Goal: Information Seeking & Learning: Learn about a topic

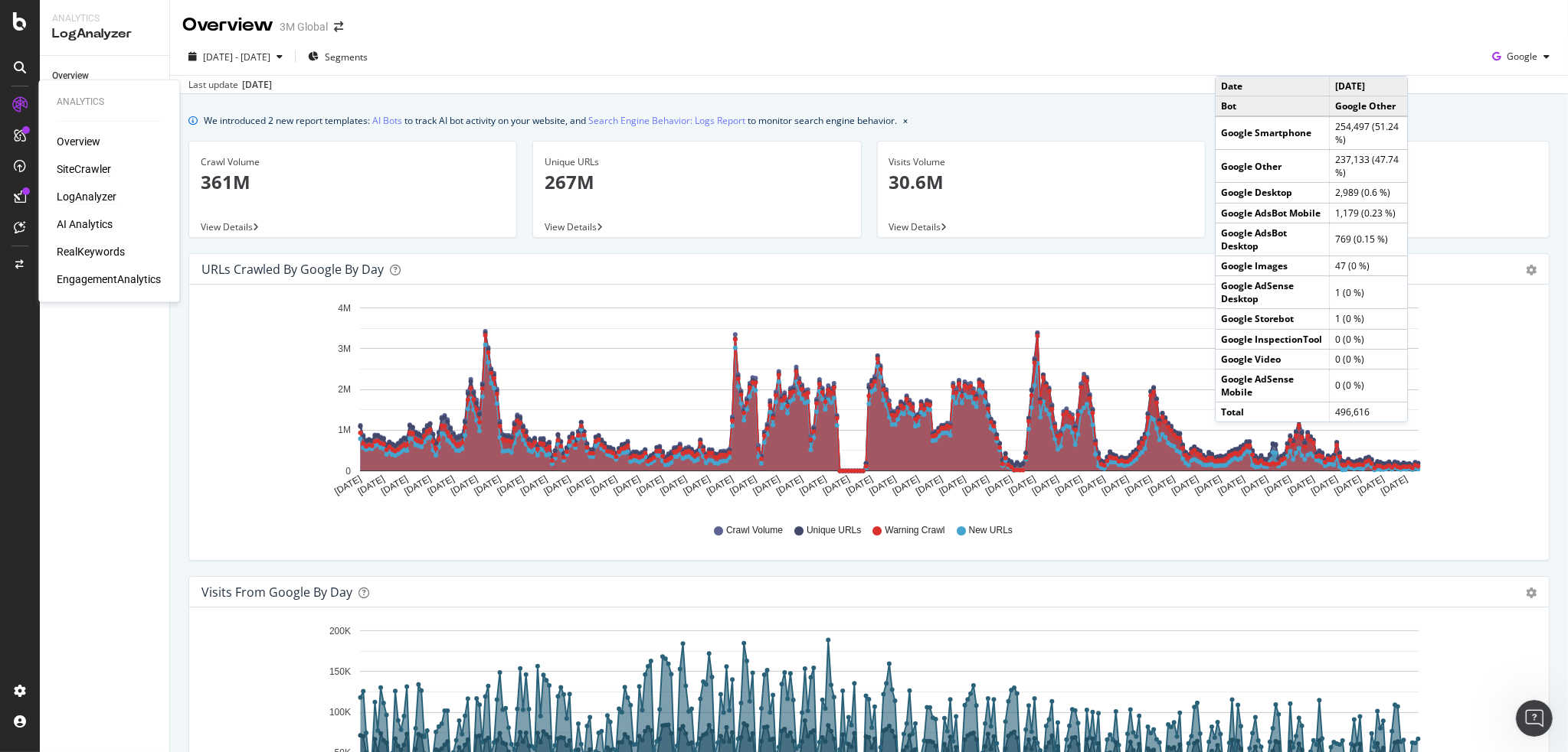
click at [81, 165] on div "SiteCrawler" at bounding box center [83, 169] width 55 height 15
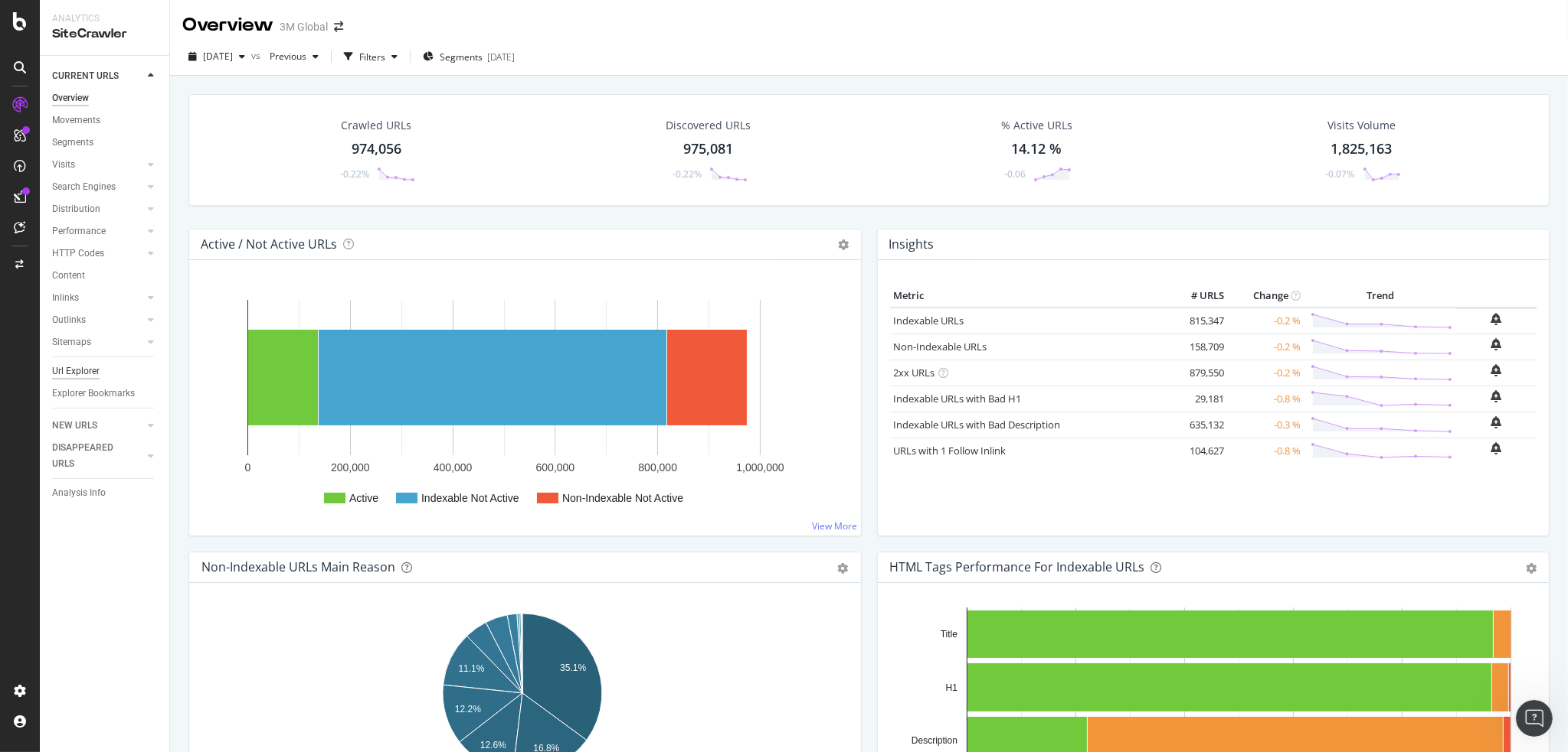
click at [77, 366] on div "Url Explorer" at bounding box center [76, 371] width 48 height 16
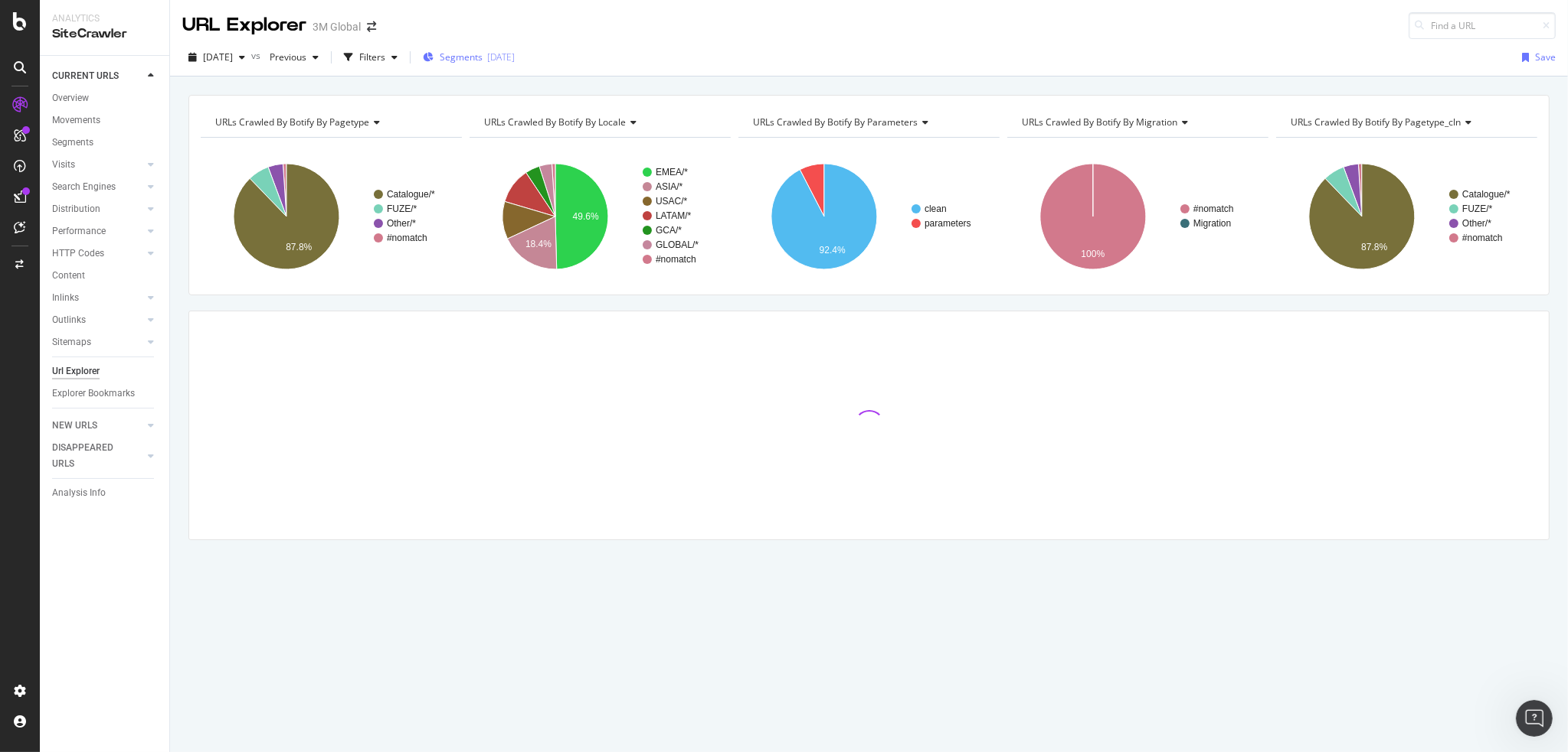
click at [477, 55] on span "Segments" at bounding box center [460, 57] width 43 height 13
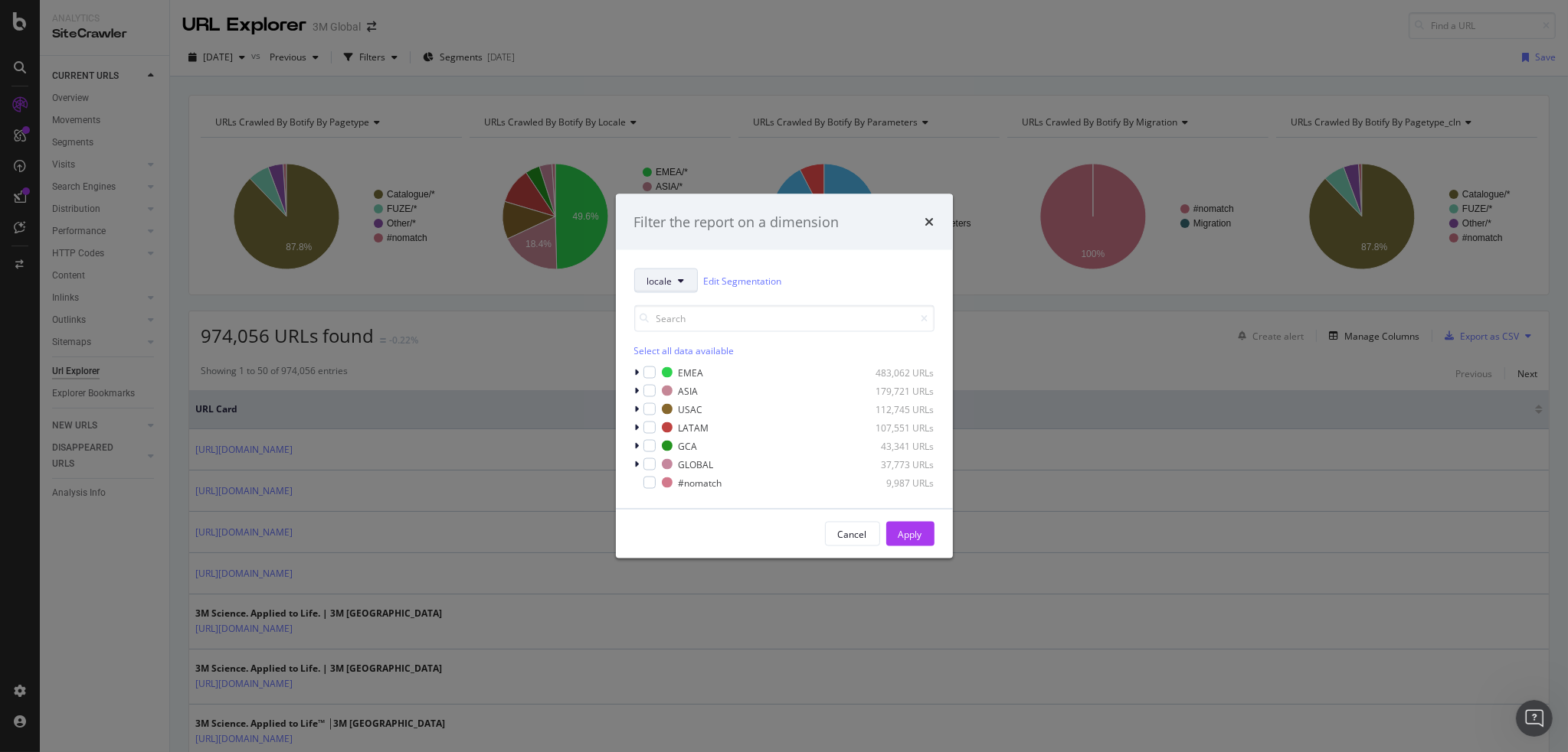
click at [684, 277] on button "locale" at bounding box center [665, 281] width 63 height 25
click at [699, 340] on span "pagetype" at bounding box center [696, 336] width 99 height 13
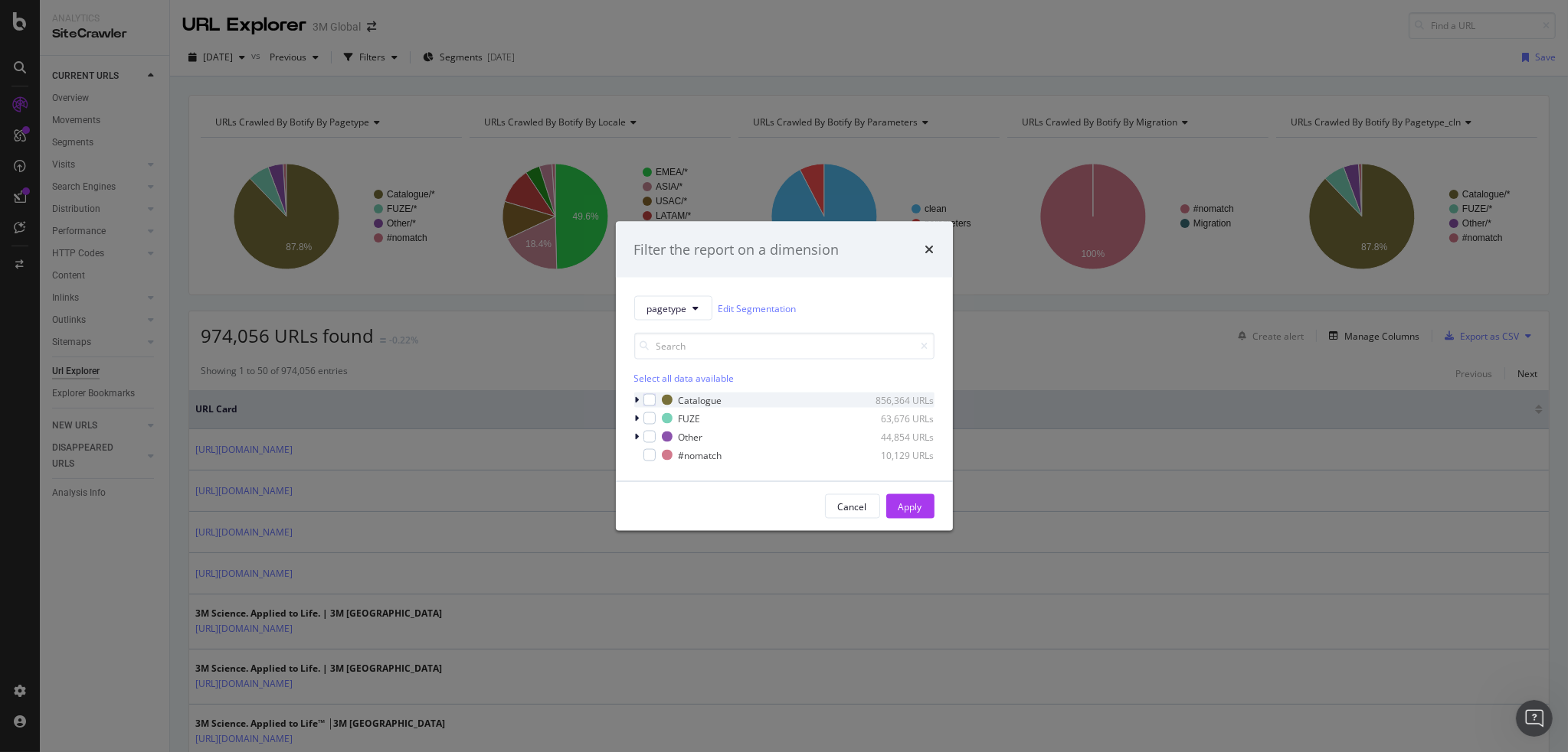
click at [635, 398] on icon "modal" at bounding box center [637, 401] width 5 height 10
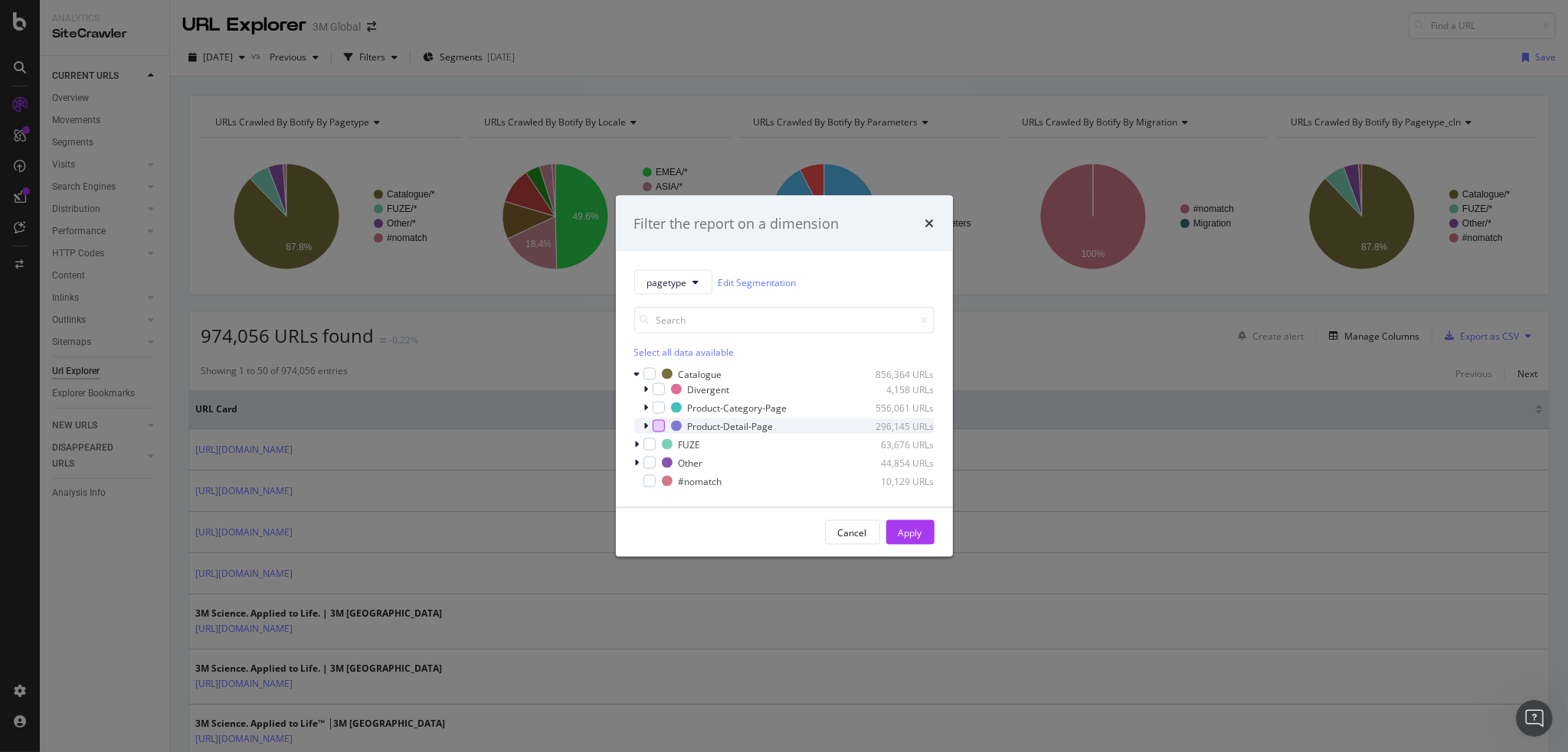
click at [656, 424] on div "modal" at bounding box center [659, 426] width 12 height 12
click at [902, 531] on div "Apply" at bounding box center [909, 533] width 24 height 13
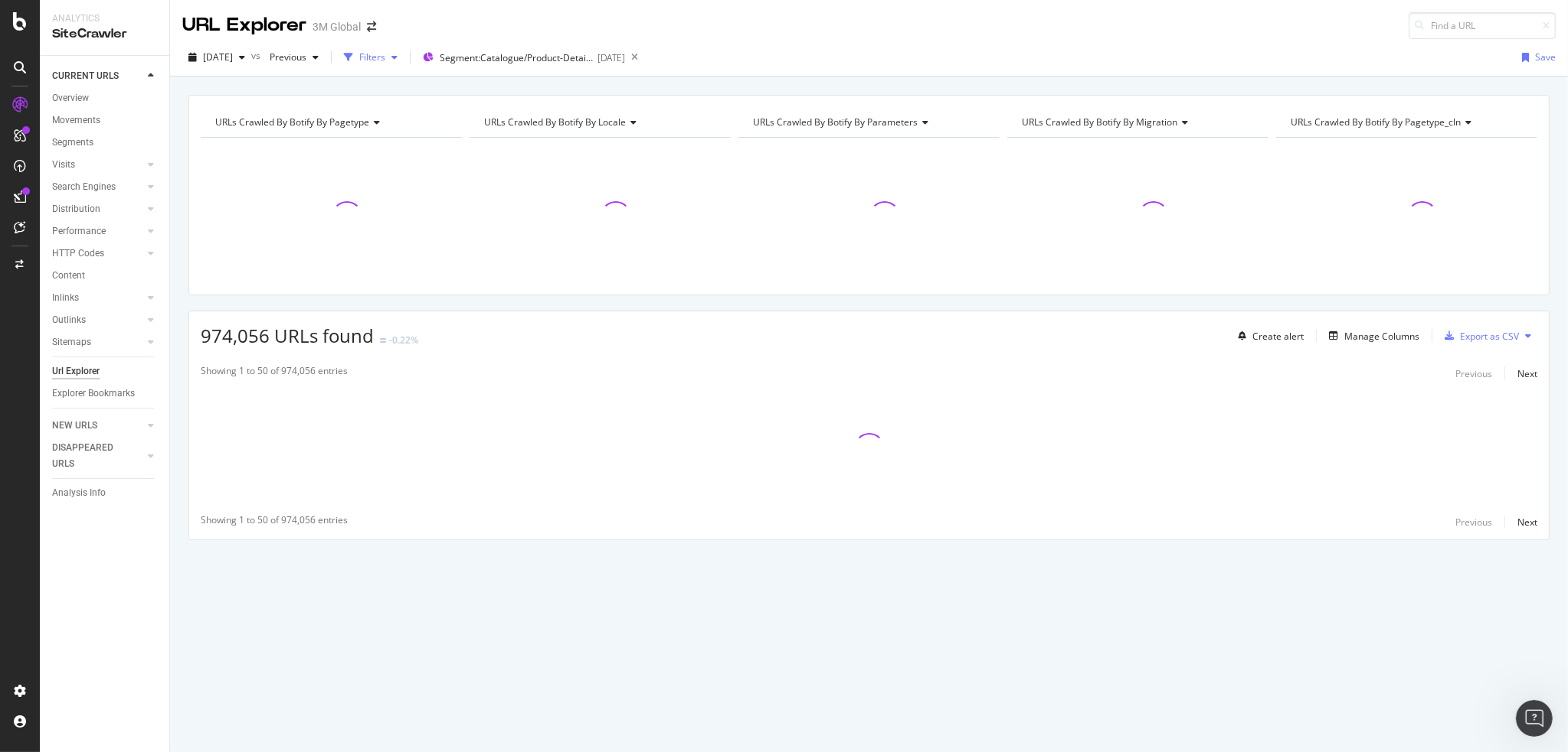
click at [385, 53] on div "Filters" at bounding box center [371, 57] width 26 height 13
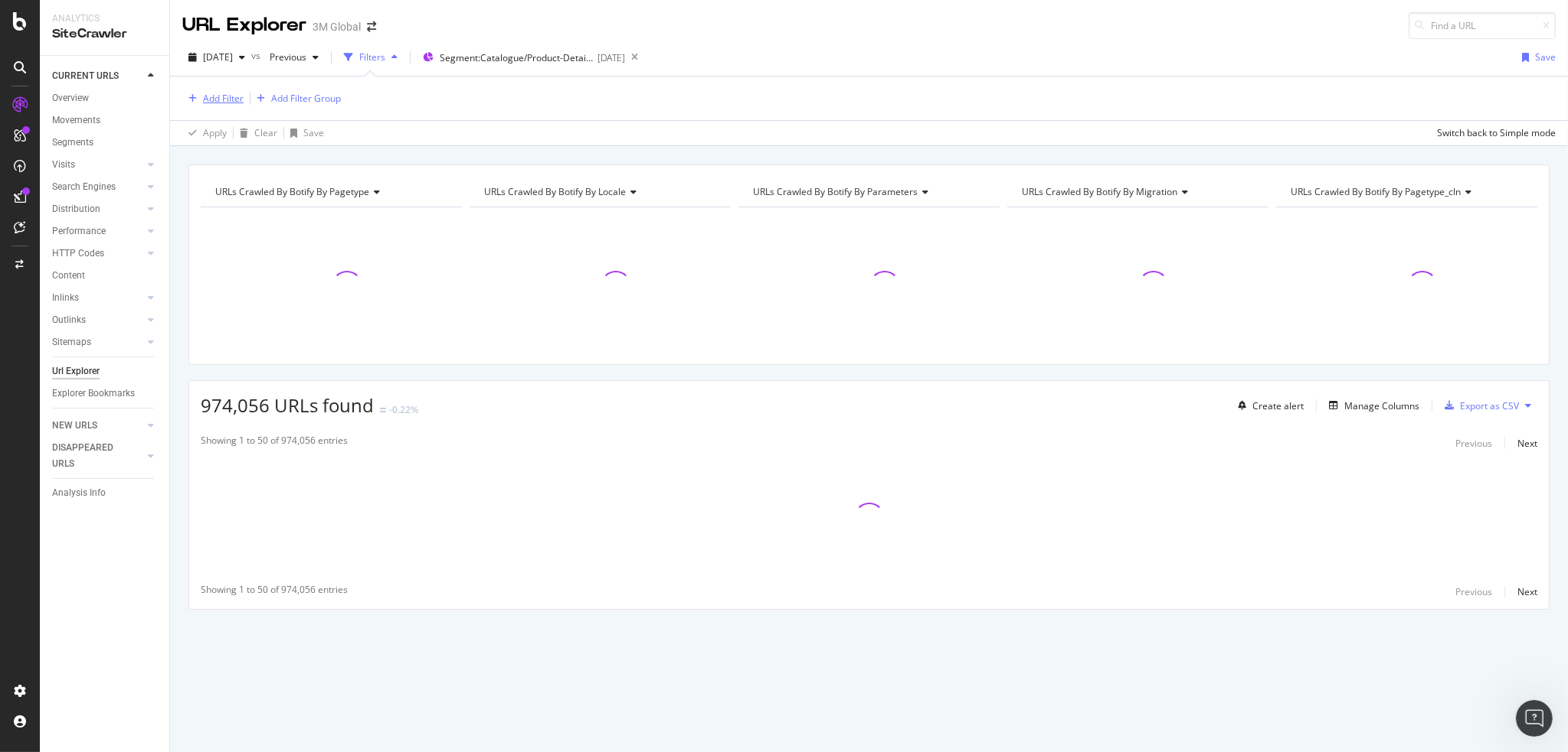
click at [217, 94] on div "Add Filter" at bounding box center [223, 99] width 40 height 13
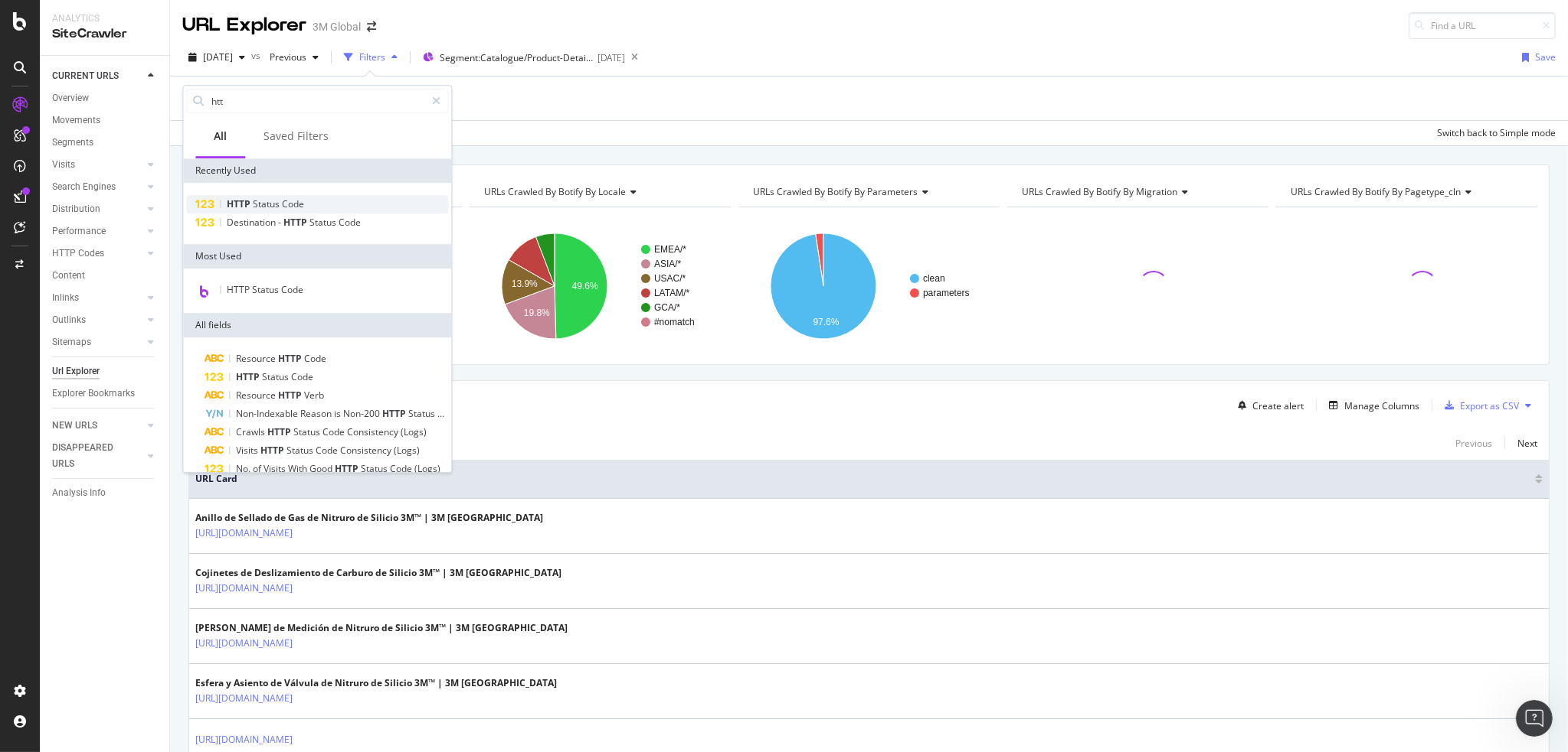
type input "htt"
click at [262, 198] on span "Status" at bounding box center [267, 204] width 29 height 13
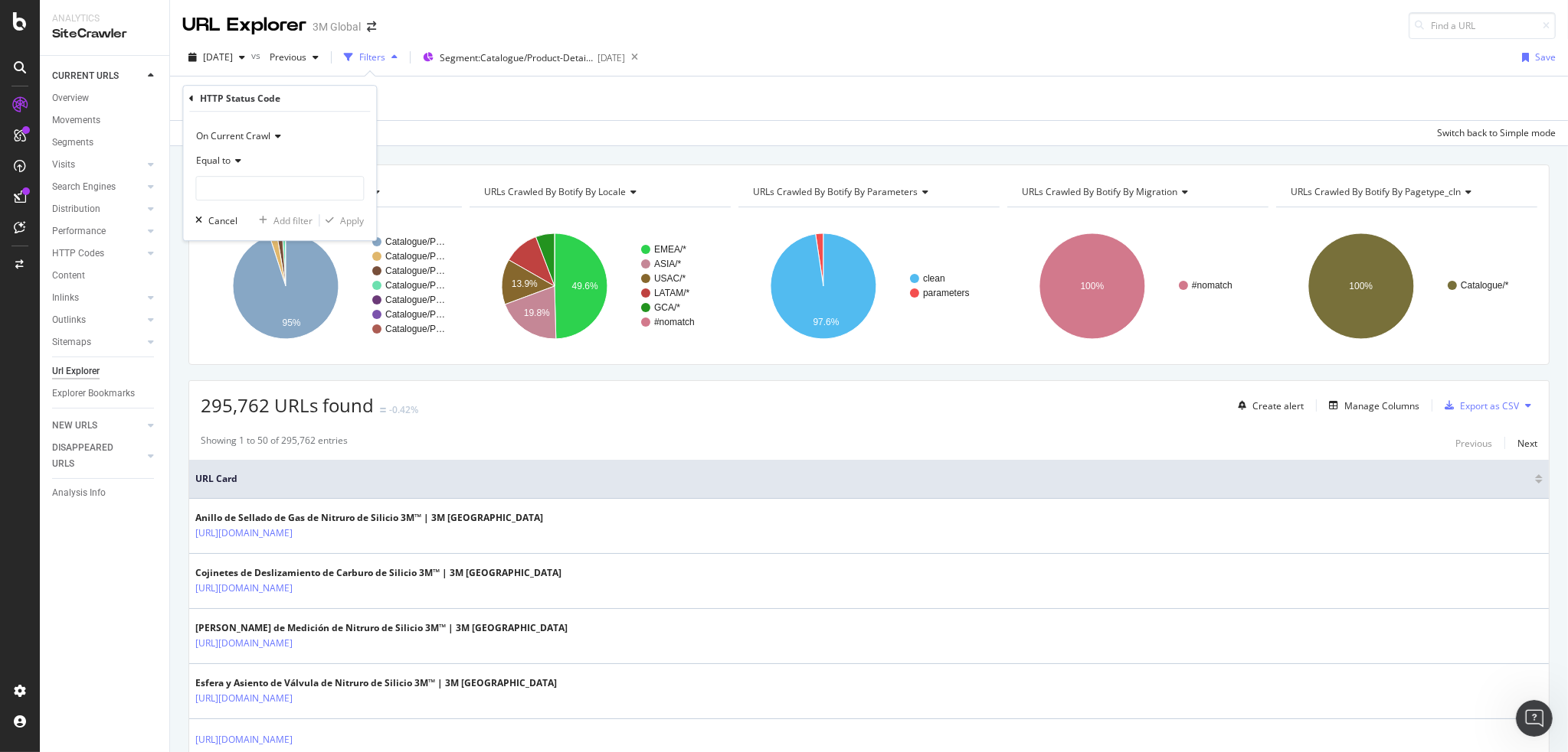
click at [232, 162] on icon at bounding box center [235, 161] width 11 height 10
click at [248, 308] on div "Between" at bounding box center [280, 311] width 164 height 20
click at [243, 195] on input "0" at bounding box center [280, 188] width 168 height 25
click at [182, 188] on div "HTTP Status Code On Current Crawl Between 0 and 1 Cancel Add filter Apply" at bounding box center [279, 185] width 194 height 200
type input "309"
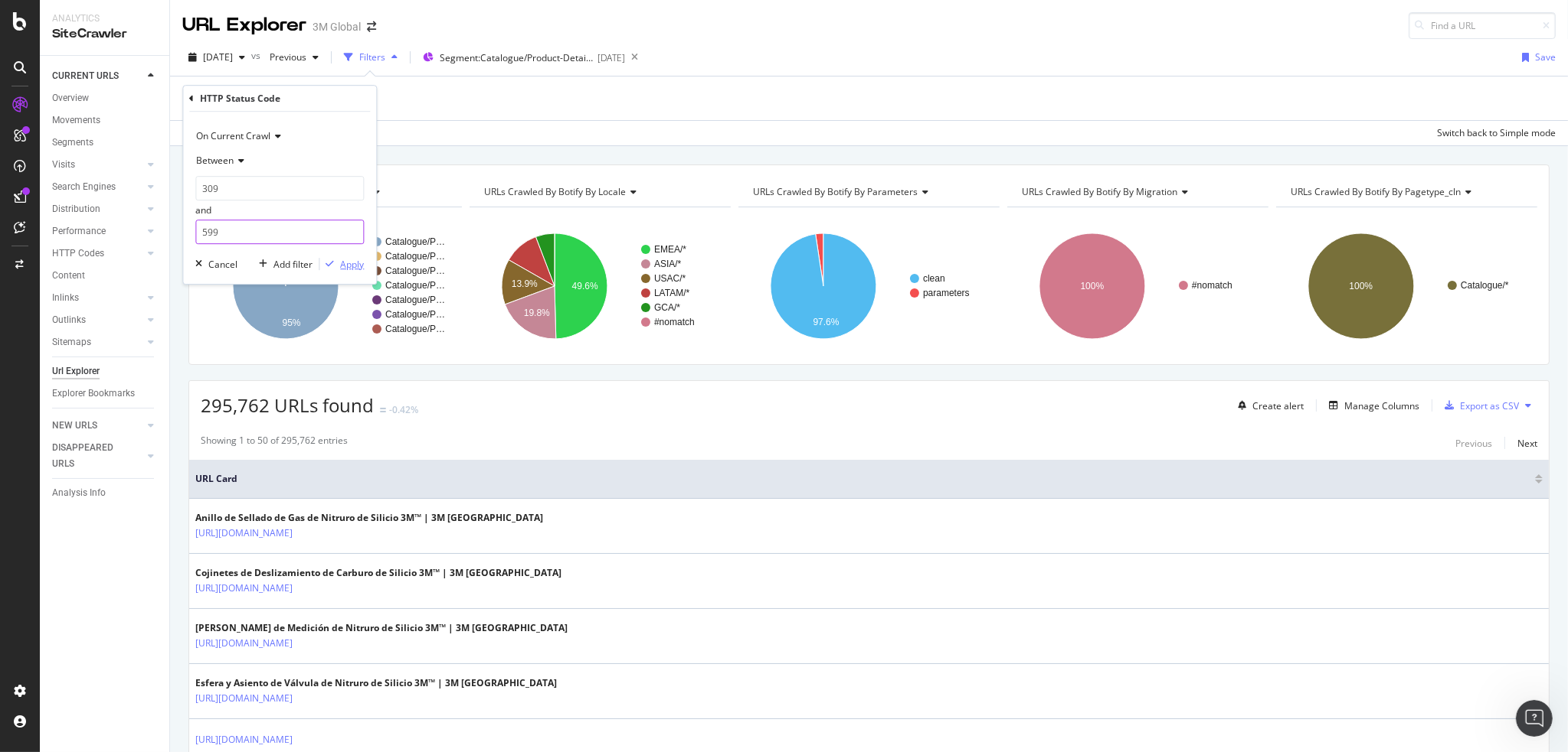
type input "599"
click at [355, 262] on div "Apply" at bounding box center [351, 265] width 24 height 13
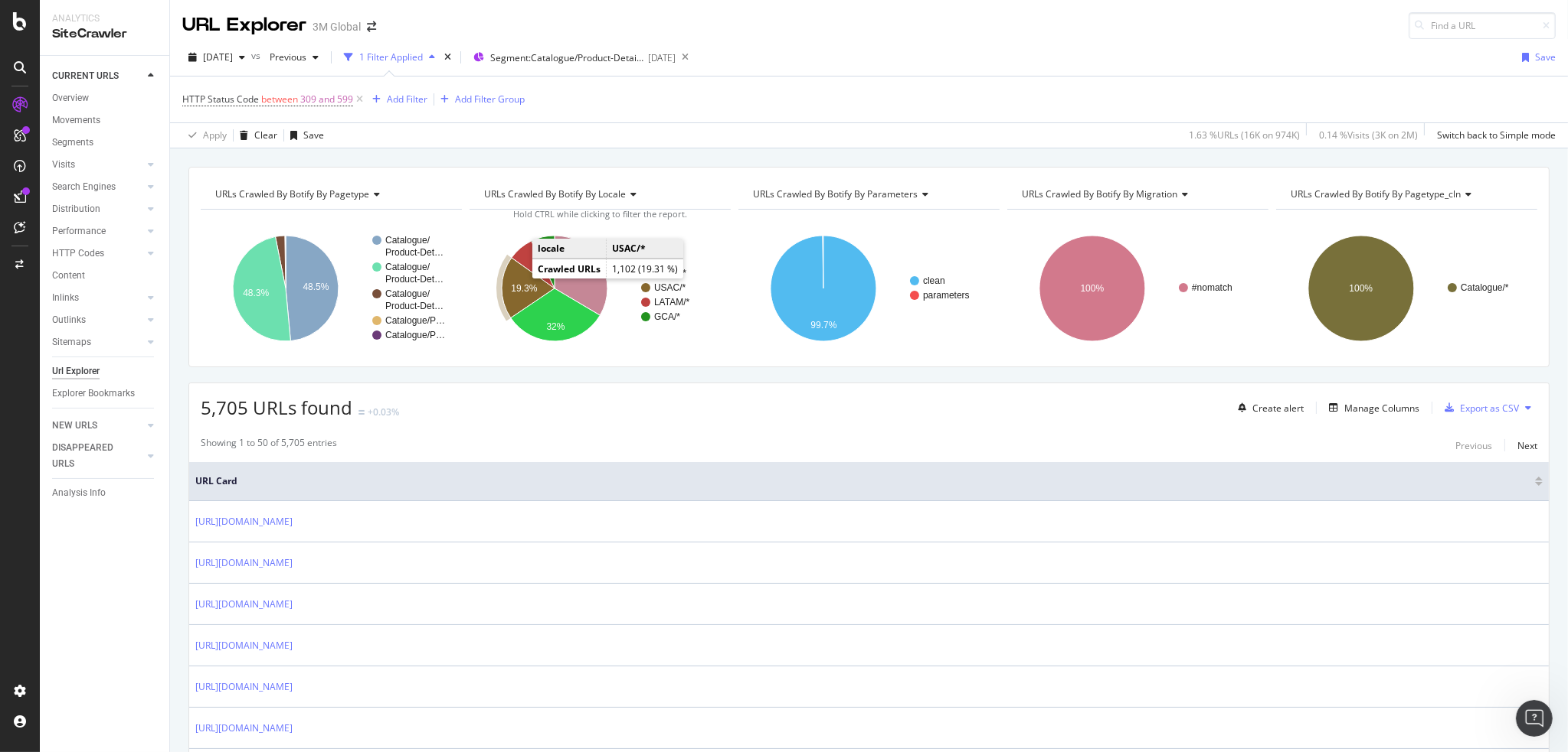
drag, startPoint x: 520, startPoint y: 273, endPoint x: 514, endPoint y: 281, distance: 10.0
click at [514, 281] on icon "A chart." at bounding box center [527, 288] width 53 height 60
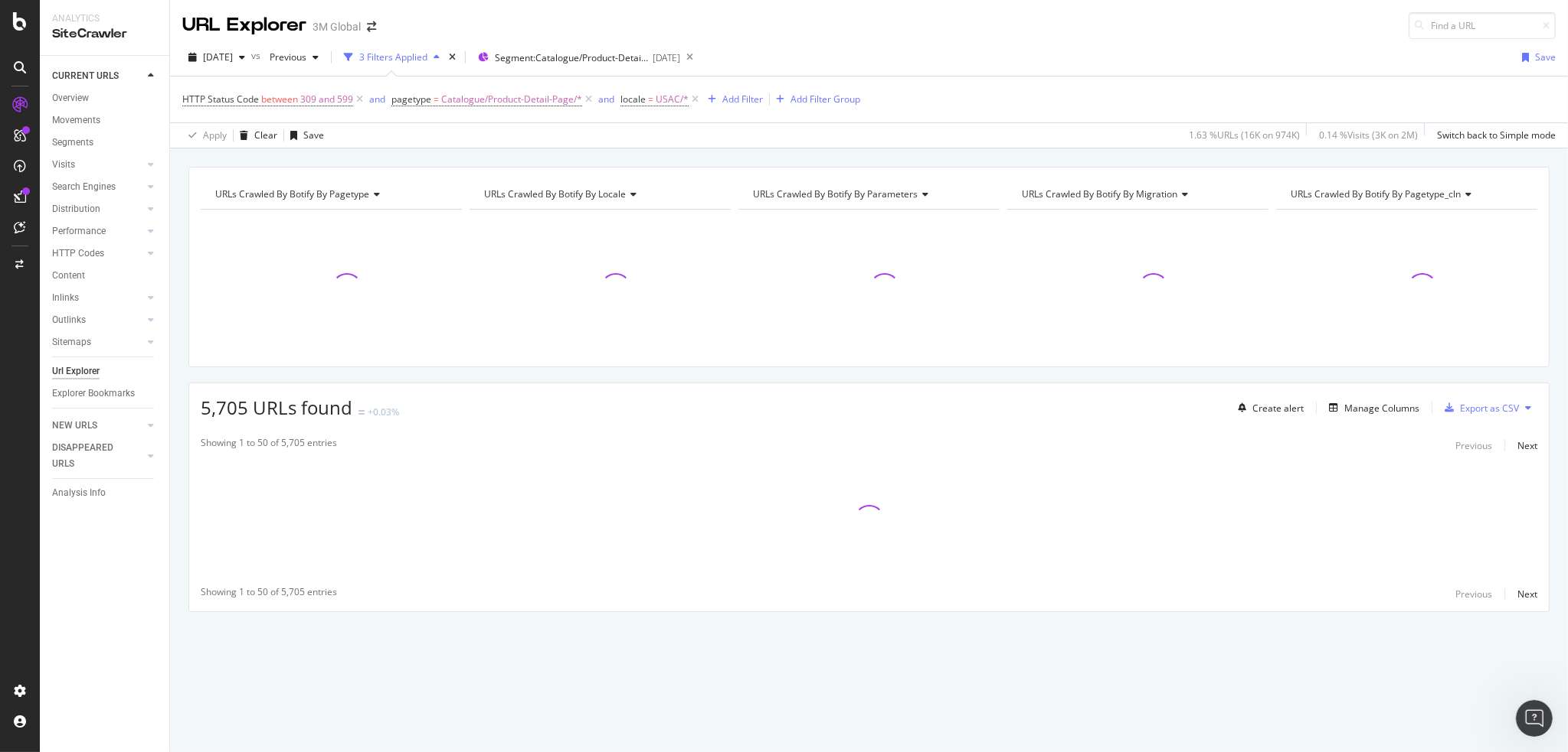
click at [491, 373] on div "URLs Crawled By Botify By pagetype Chart (by Value) Table Expand Export as CSV …" at bounding box center [869, 416] width 1398 height 499
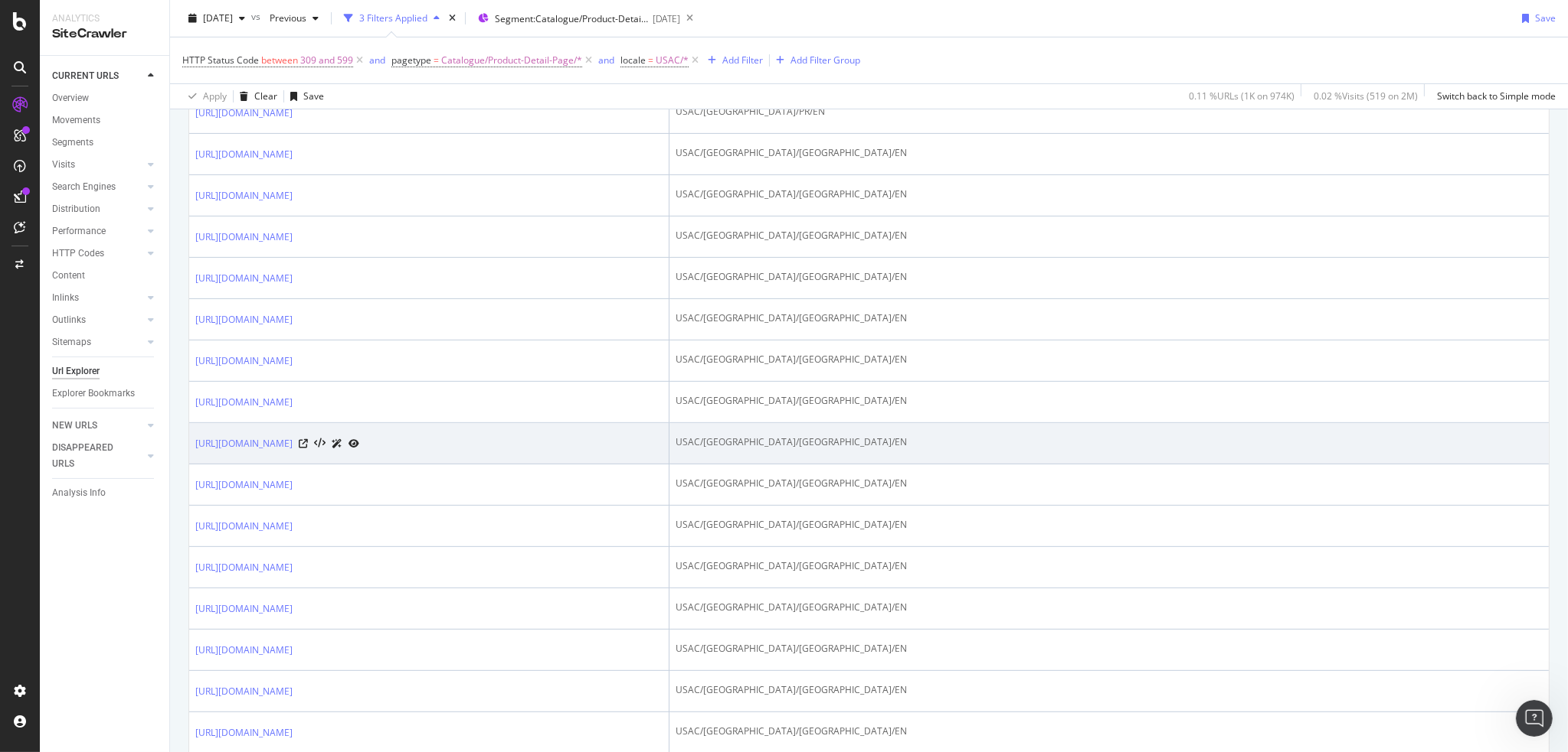
scroll to position [714, 0]
